Goal: Task Accomplishment & Management: Use online tool/utility

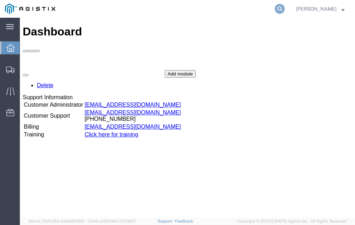
click at [285, 7] on icon at bounding box center [280, 9] width 10 height 10
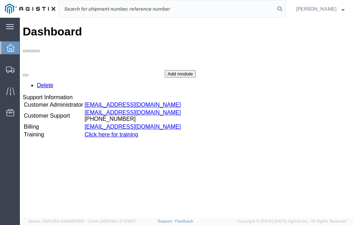
drag, startPoint x: 121, startPoint y: 9, endPoint x: 81, endPoint y: 9, distance: 40.1
click at [81, 9] on input "search" at bounding box center [167, 8] width 216 height 17
type input "56739422"
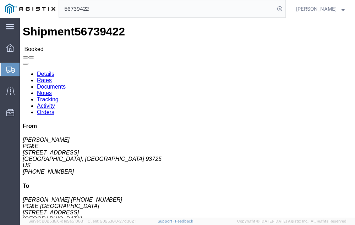
click link "Tracking"
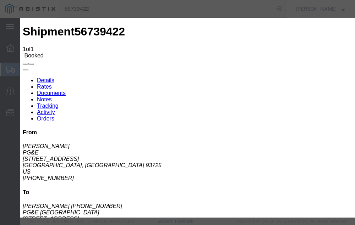
type input "[DATE]"
type input "10:00 AM"
select select "DELIVRED"
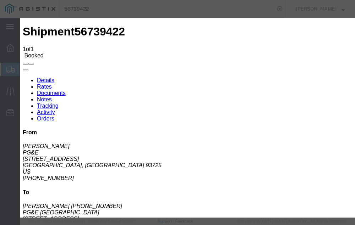
type input "09/10/2025"
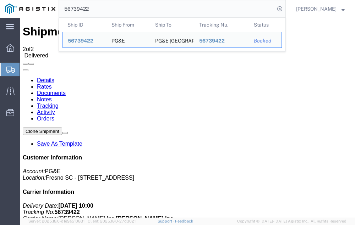
click at [109, 9] on input "56739422" at bounding box center [167, 8] width 216 height 17
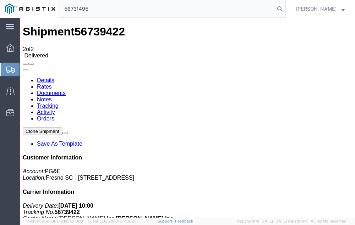
type input "56731495"
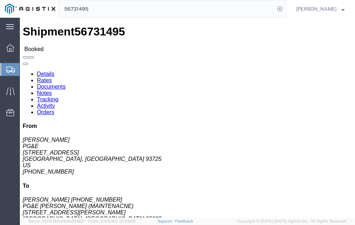
click link "Tracking"
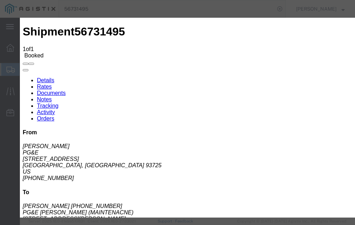
type input "09/10/2025"
type input "10:00 AM"
select select "DELIVRED"
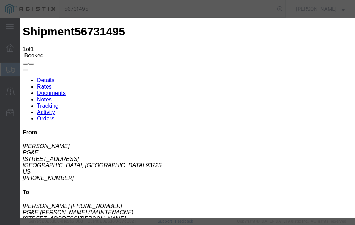
type input "09/10/2025"
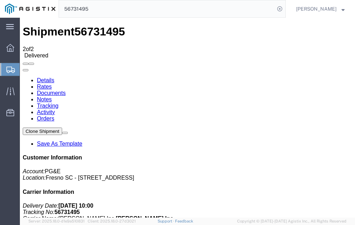
click at [0, 0] on span "Shipment Manager" at bounding box center [0, 0] width 0 height 0
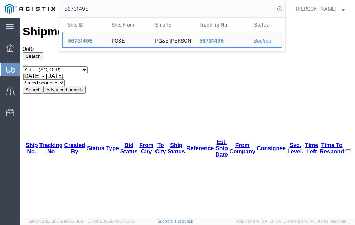
click at [103, 8] on input "56731495" at bounding box center [167, 8] width 216 height 17
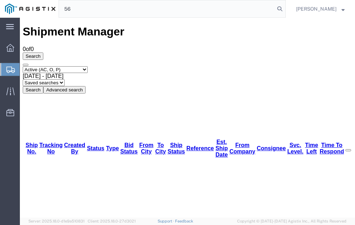
type input "5"
